Goal: Task Accomplishment & Management: Complete application form

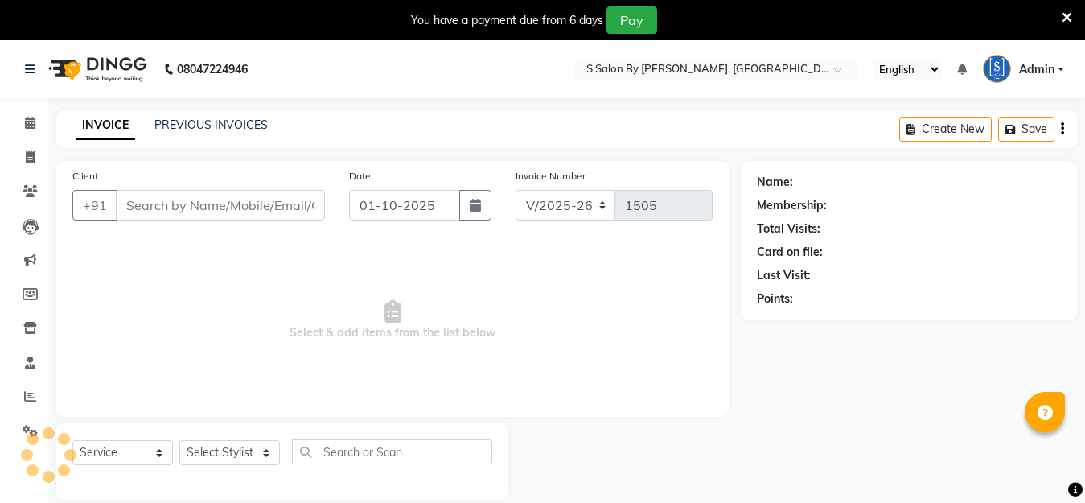
select select "45"
select select "service"
type input "9545051032"
type input "[DATE]"
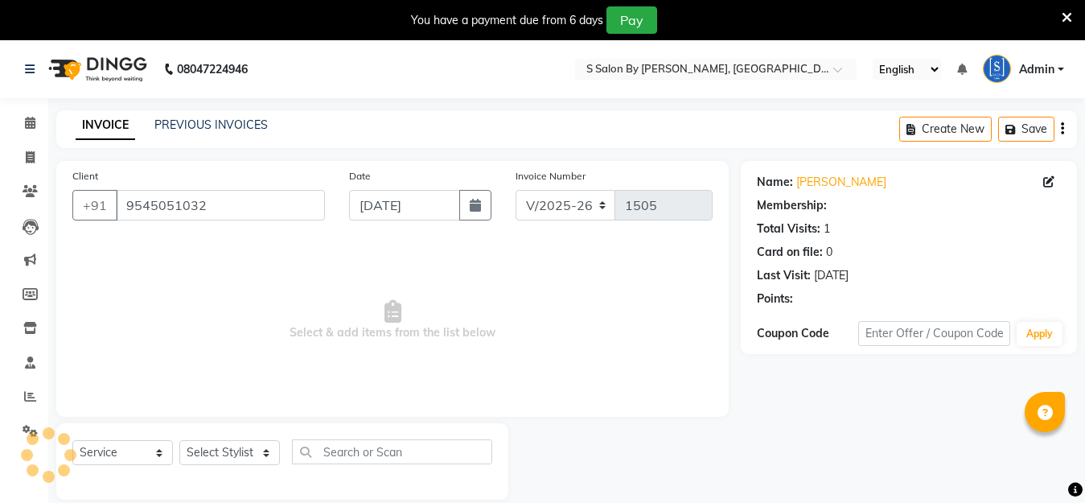
click at [231, 453] on select "Select Stylist Demnao [PERSON_NAME] [PERSON_NAME] [PERSON_NAME]" at bounding box center [229, 452] width 101 height 25
select select "50987"
click at [179, 440] on select "Select Stylist Demnao [PERSON_NAME] [PERSON_NAME] [PERSON_NAME]" at bounding box center [229, 452] width 101 height 25
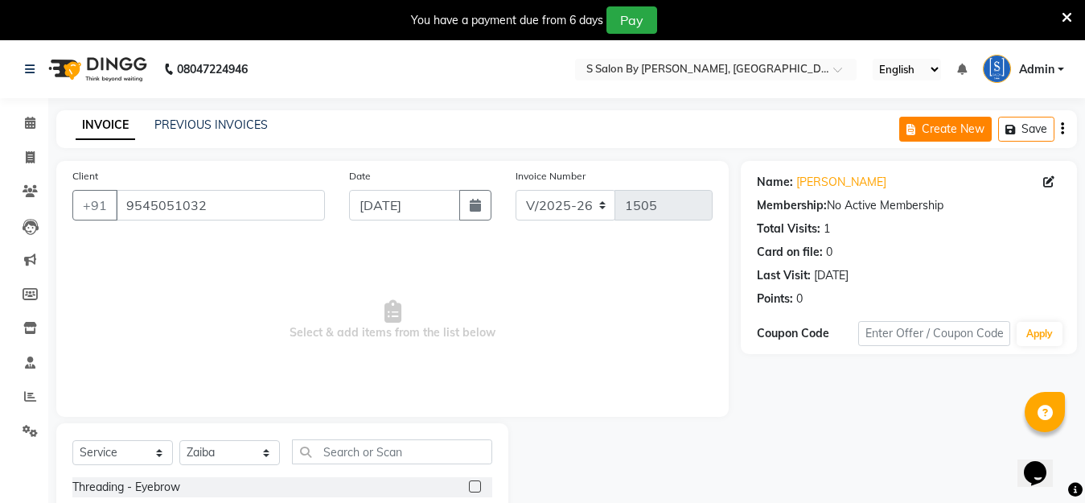
click at [931, 133] on button "Create New" at bounding box center [945, 129] width 92 height 25
select select "service"
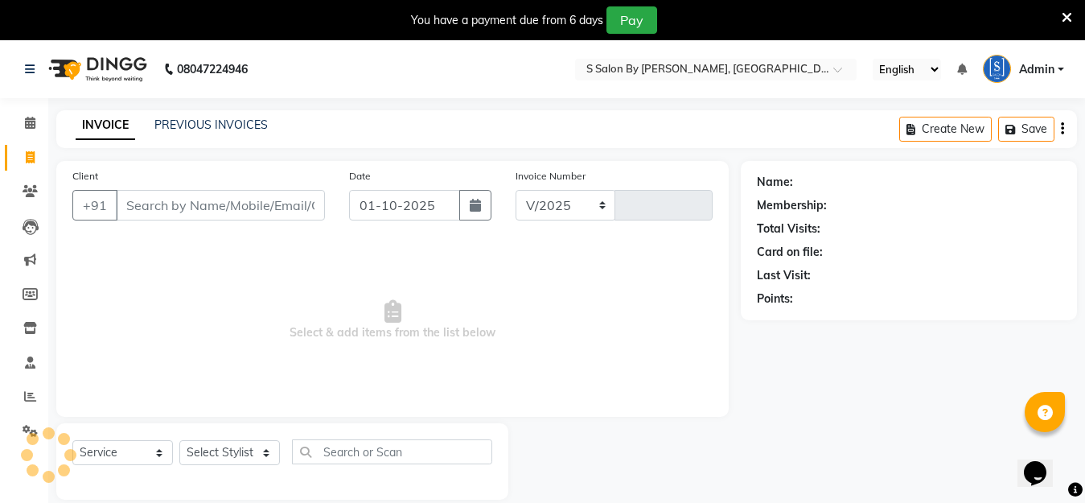
select select "45"
type input "1505"
click at [307, 203] on input "Client" at bounding box center [220, 205] width 209 height 31
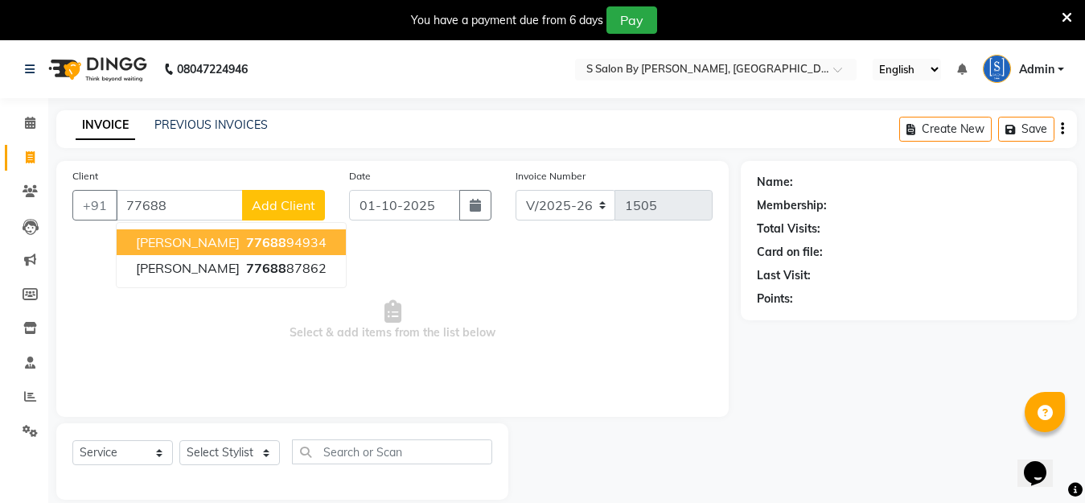
click at [301, 241] on ngb-highlight "77688 94934" at bounding box center [285, 242] width 84 height 16
type input "7768894934"
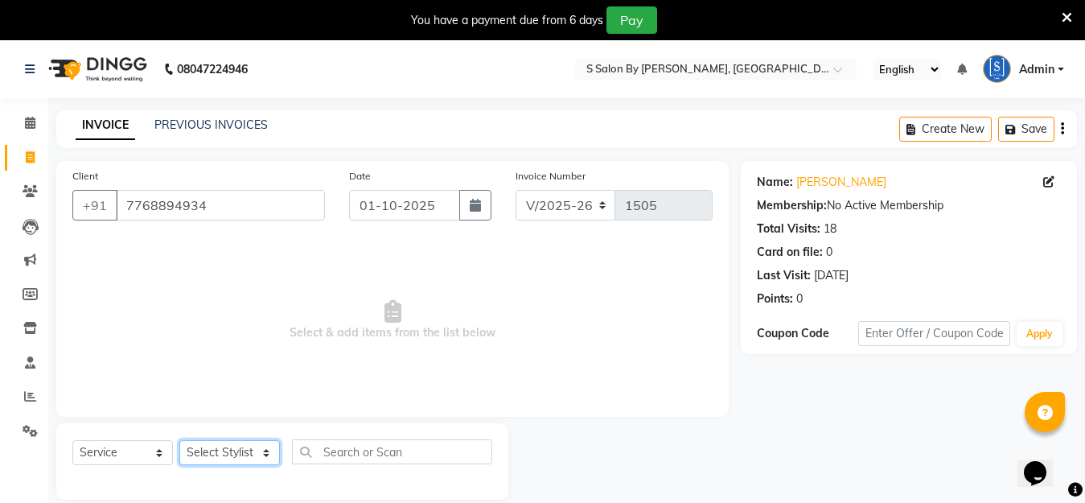
click at [210, 455] on select "Select Stylist Demnao [PERSON_NAME] [PERSON_NAME] [PERSON_NAME]" at bounding box center [229, 452] width 101 height 25
select select "50987"
click at [179, 440] on select "Select Stylist Demnao [PERSON_NAME] [PERSON_NAME] [PERSON_NAME]" at bounding box center [229, 452] width 101 height 25
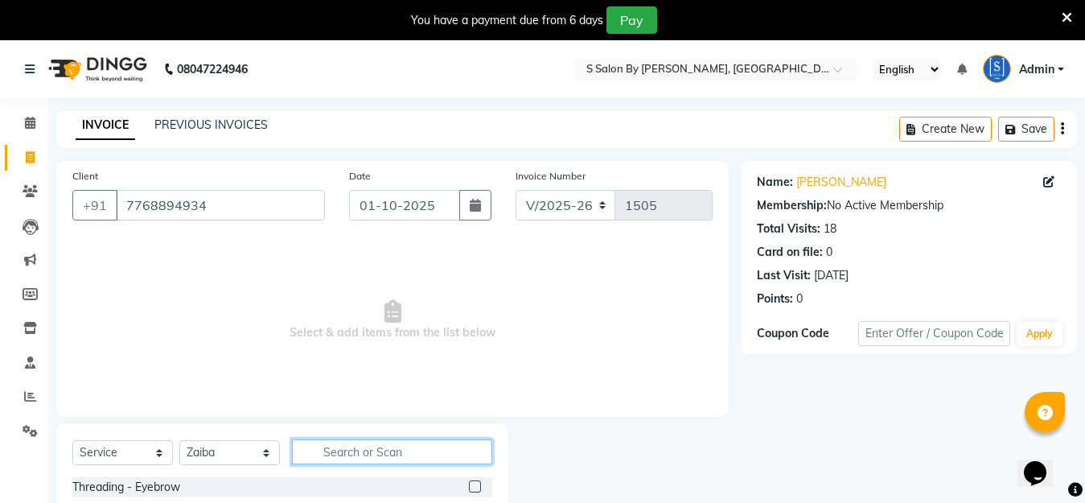
click at [372, 454] on input "text" at bounding box center [392, 451] width 200 height 25
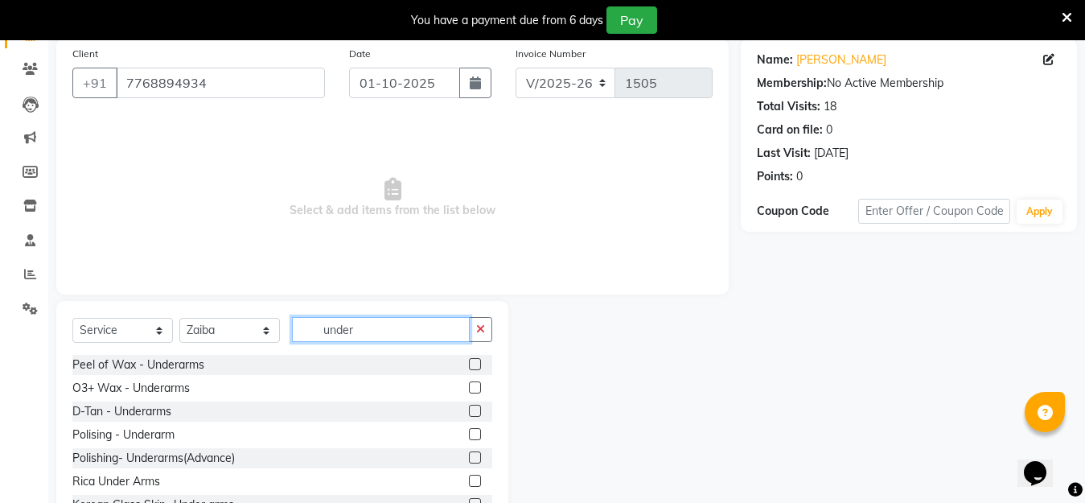
scroll to position [182, 0]
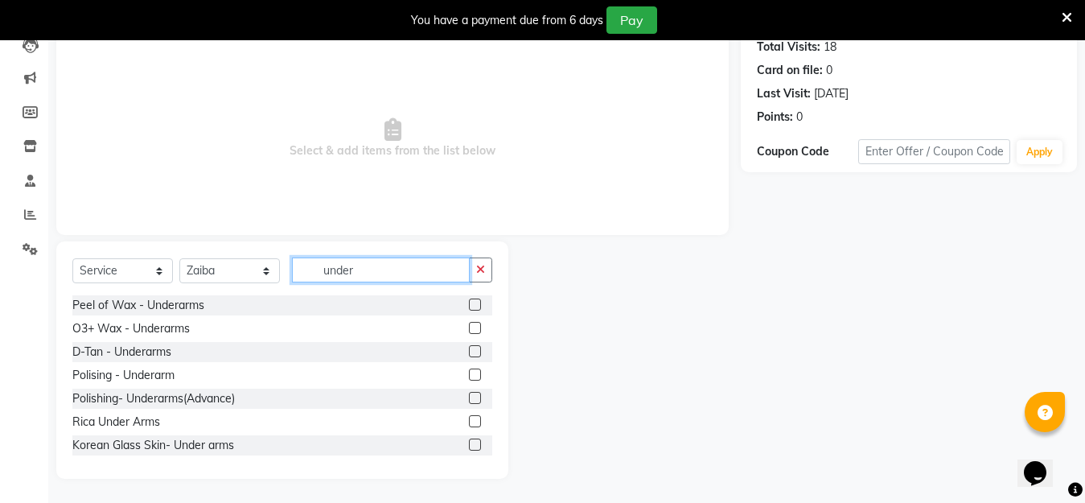
type input "under"
click at [469, 420] on label at bounding box center [475, 421] width 12 height 12
click at [469, 420] on input "checkbox" at bounding box center [474, 422] width 10 height 10
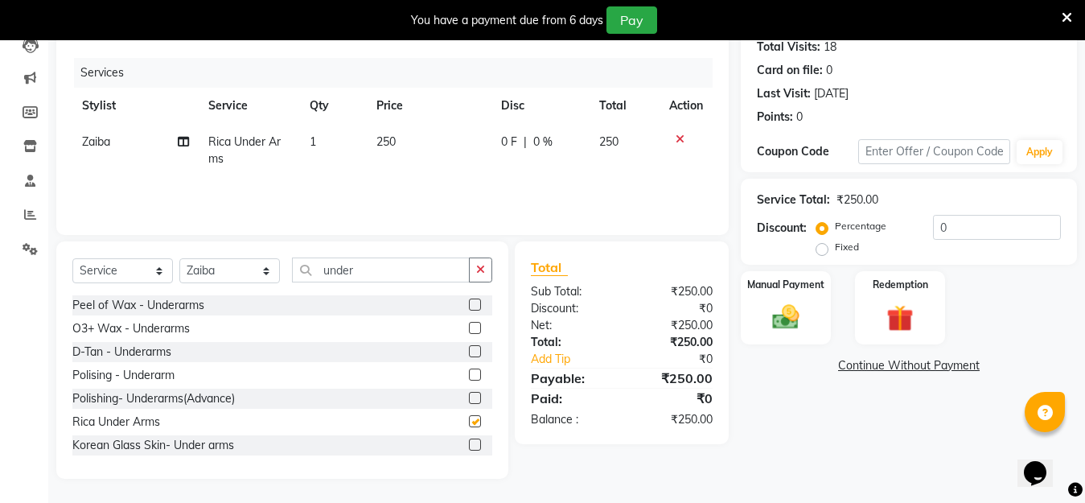
checkbox input "false"
click at [803, 321] on img at bounding box center [785, 317] width 45 height 32
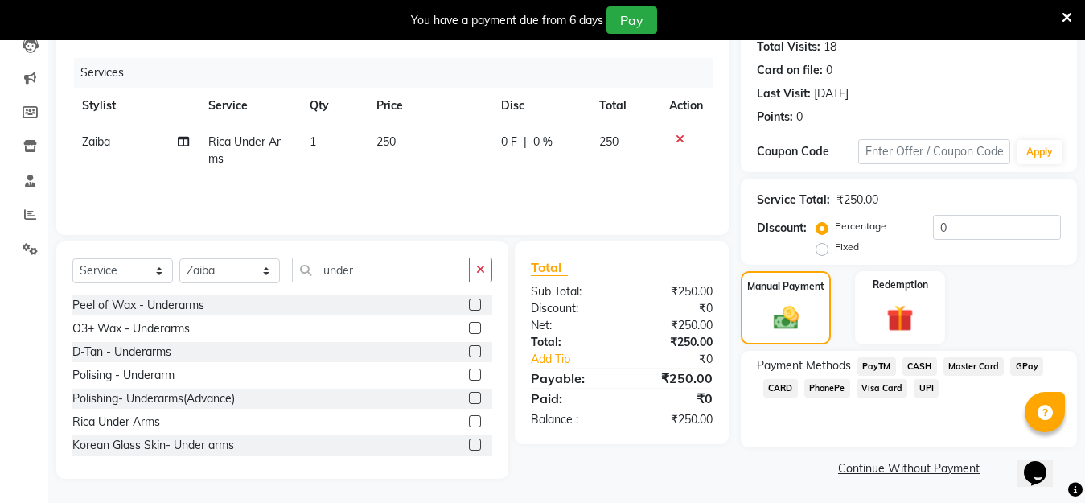
click at [1019, 363] on span "GPay" at bounding box center [1026, 366] width 33 height 18
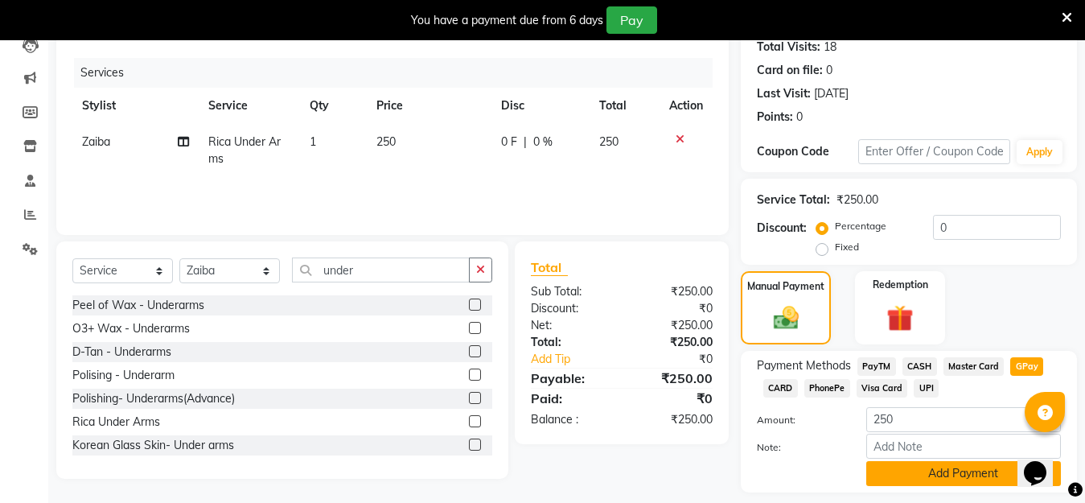
click at [929, 470] on button "Add Payment" at bounding box center [963, 473] width 195 height 25
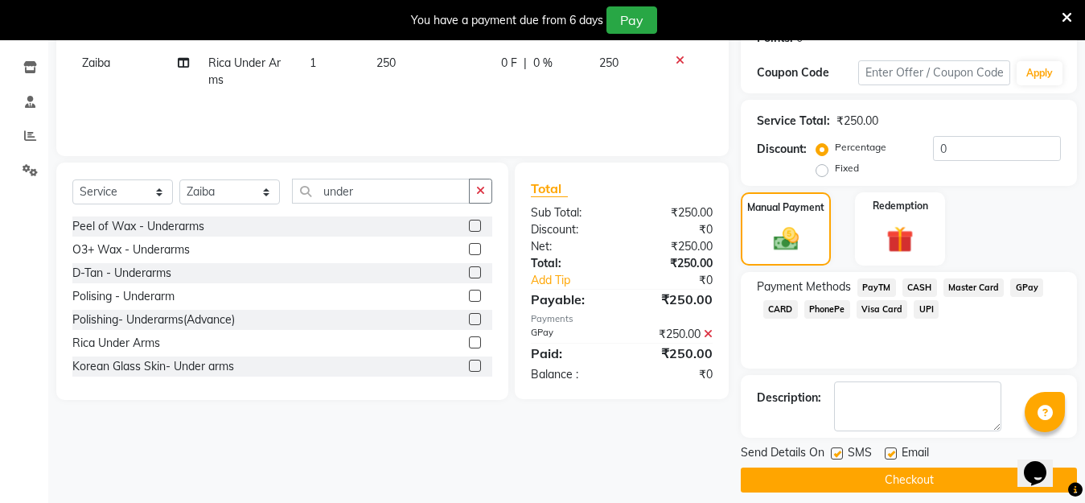
scroll to position [262, 0]
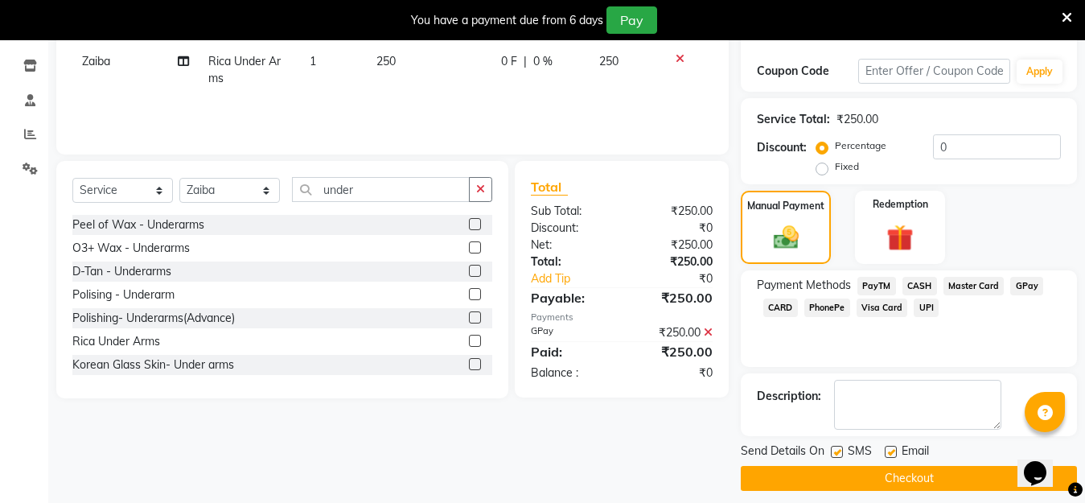
click at [964, 481] on button "Checkout" at bounding box center [909, 478] width 336 height 25
